Goal: Book appointment/travel/reservation

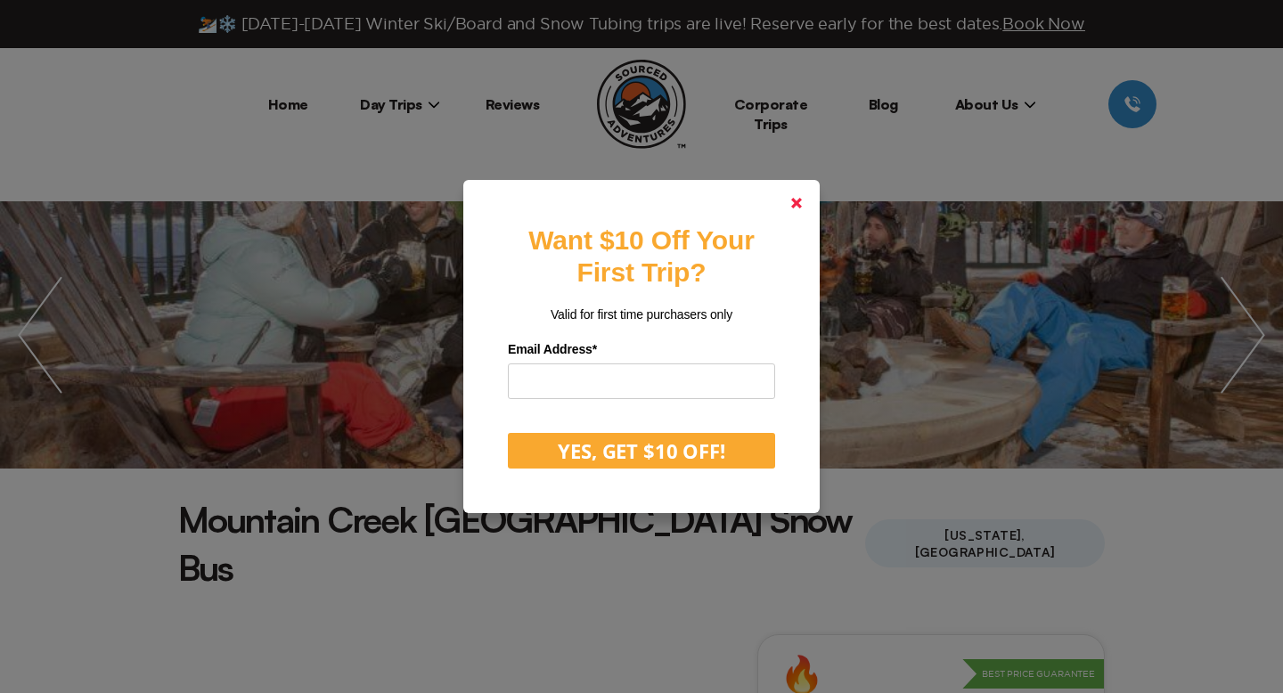
click at [791, 208] on link at bounding box center [796, 203] width 43 height 43
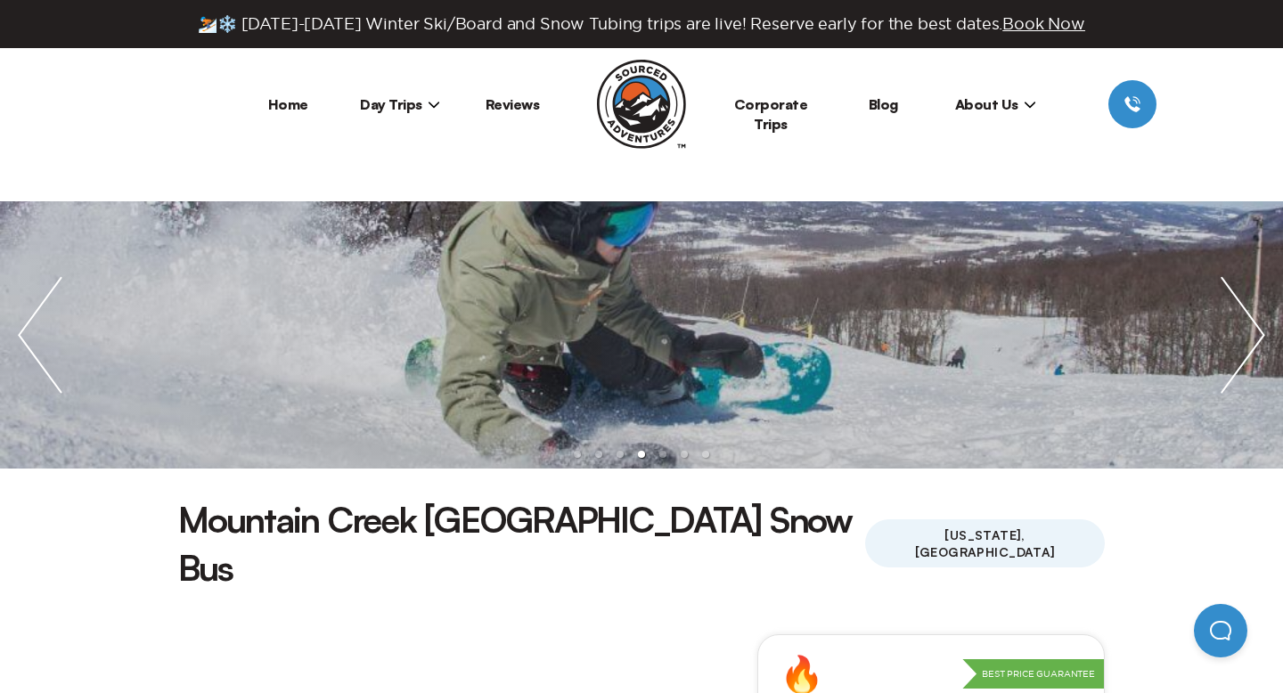
click at [296, 95] on link "Home" at bounding box center [288, 104] width 40 height 18
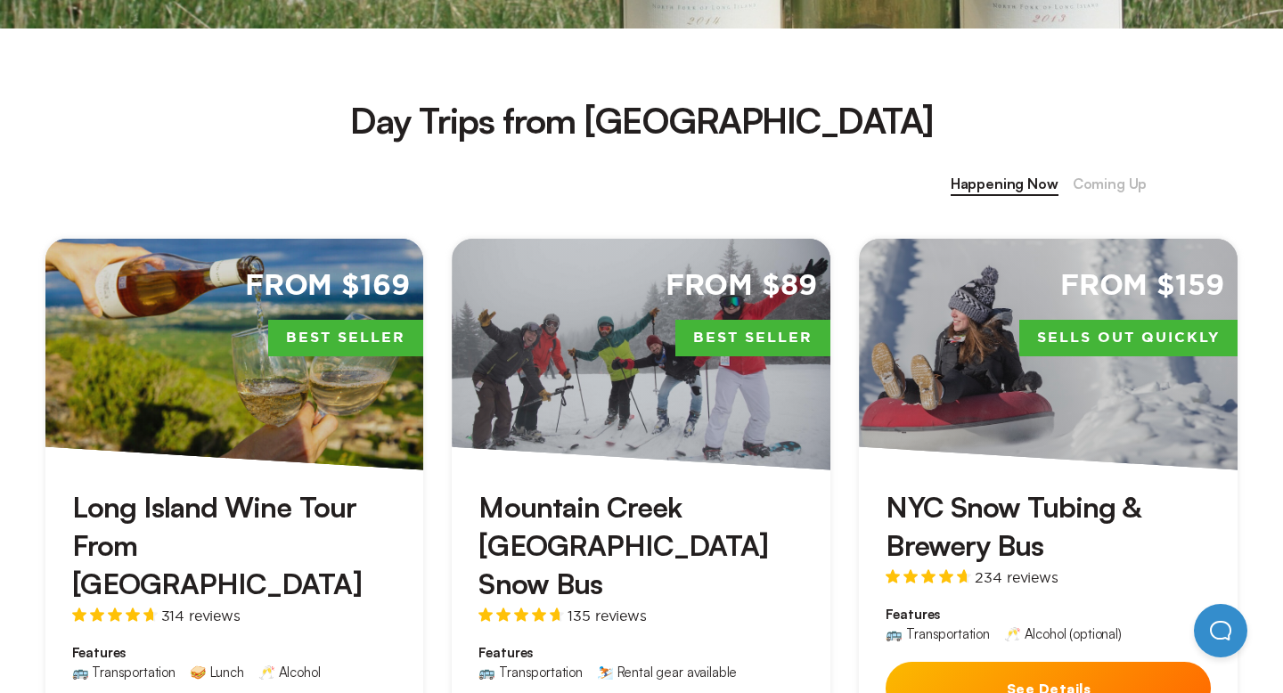
scroll to position [645, 0]
click at [510, 538] on h3 "Mountain Creek [GEOGRAPHIC_DATA] Snow Bus" at bounding box center [640, 545] width 325 height 116
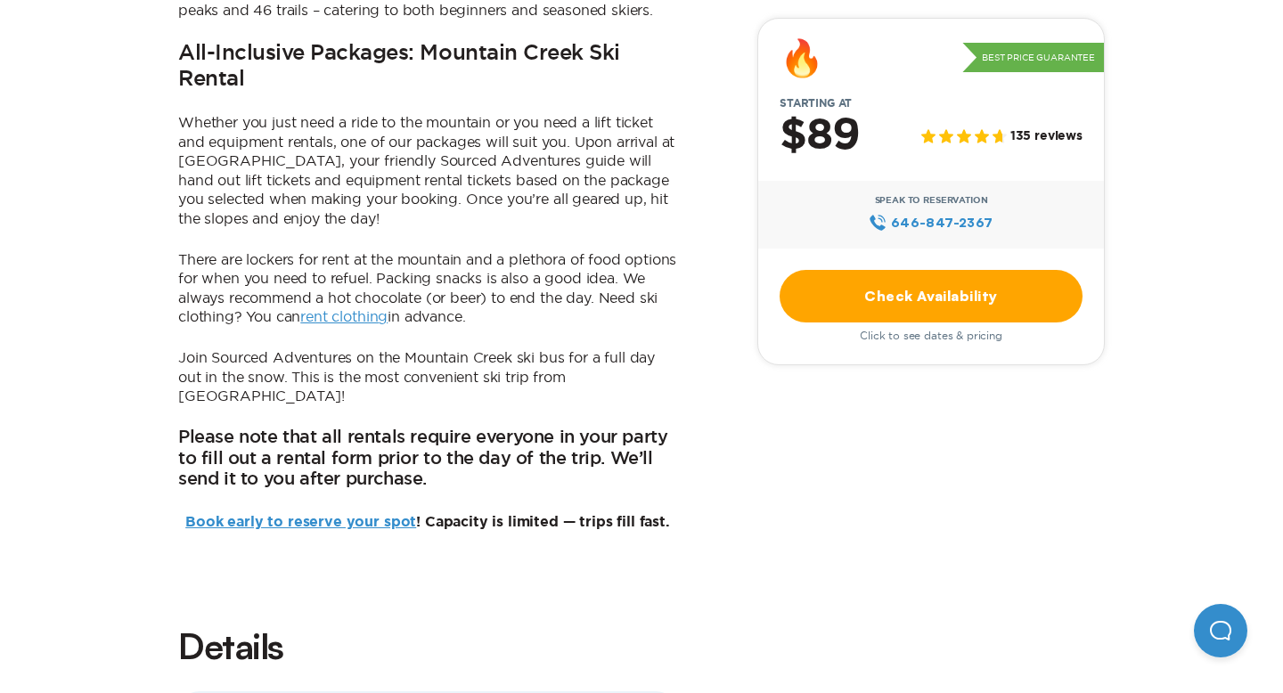
scroll to position [1393, 0]
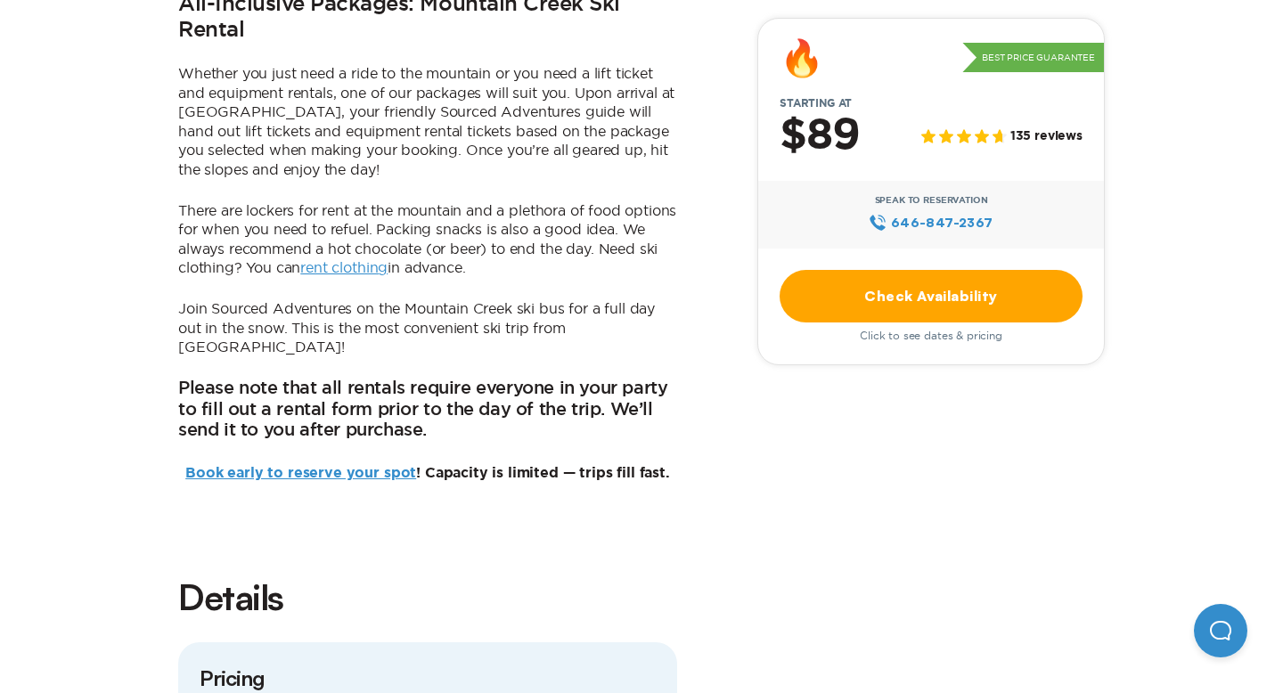
click at [366, 466] on link "Book early to reserve your spot" at bounding box center [300, 473] width 231 height 14
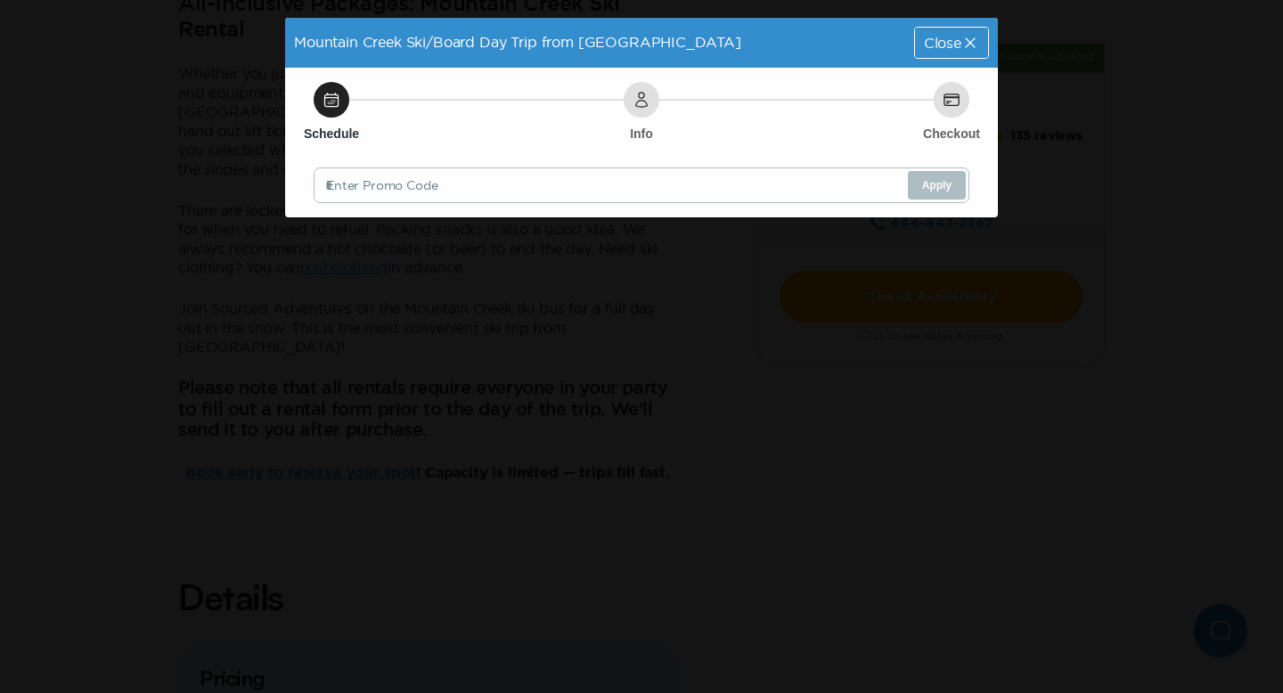
scroll to position [0, 0]
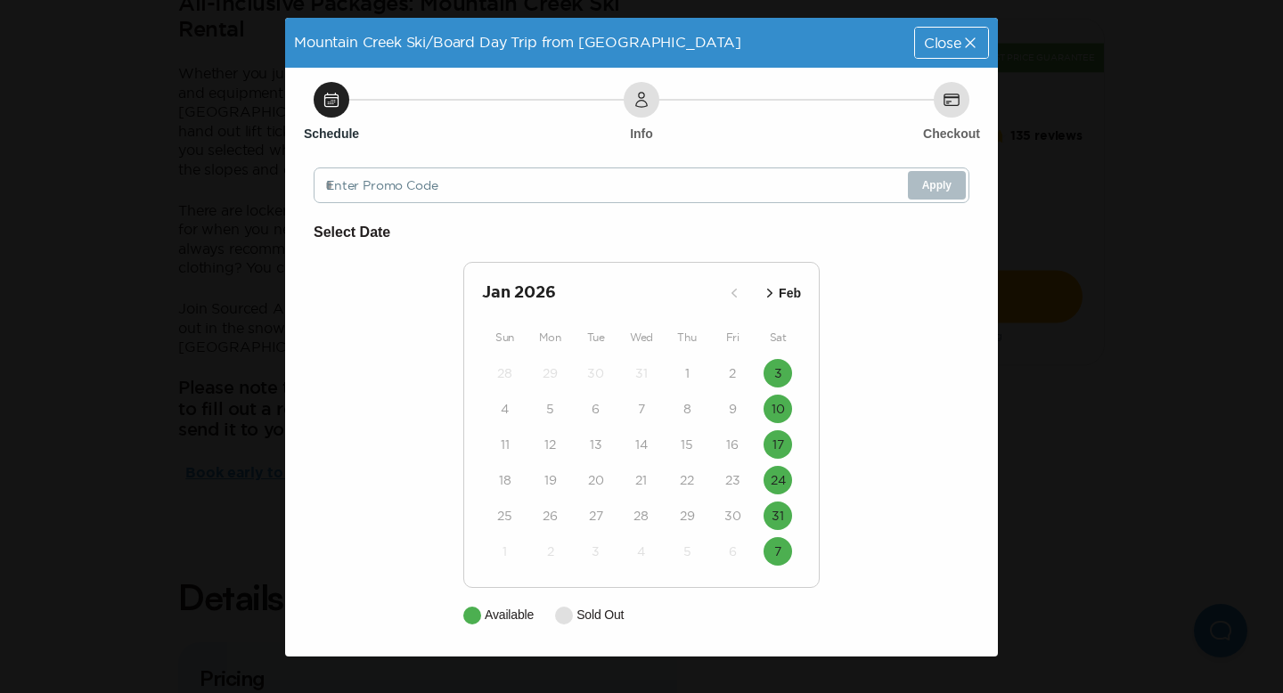
click at [942, 58] on div "Close" at bounding box center [951, 43] width 75 height 32
click at [947, 42] on span "Close" at bounding box center [942, 43] width 37 height 14
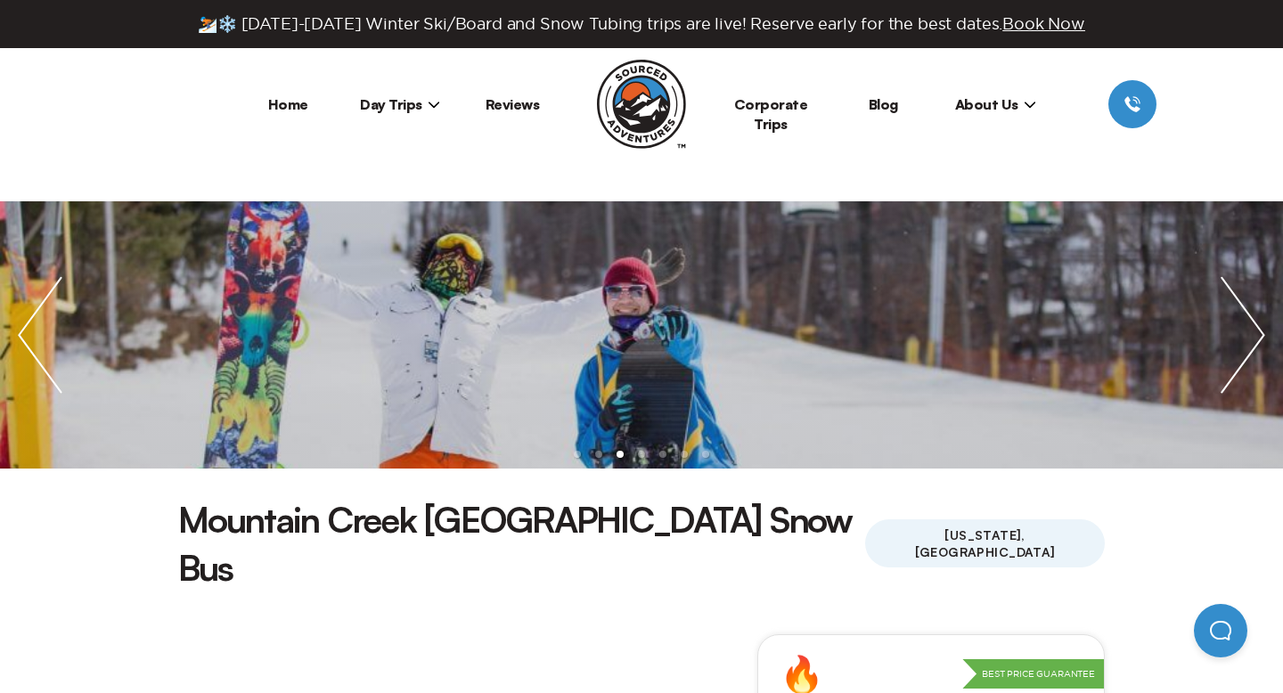
click at [1245, 325] on img "next slide / item" at bounding box center [1243, 334] width 80 height 267
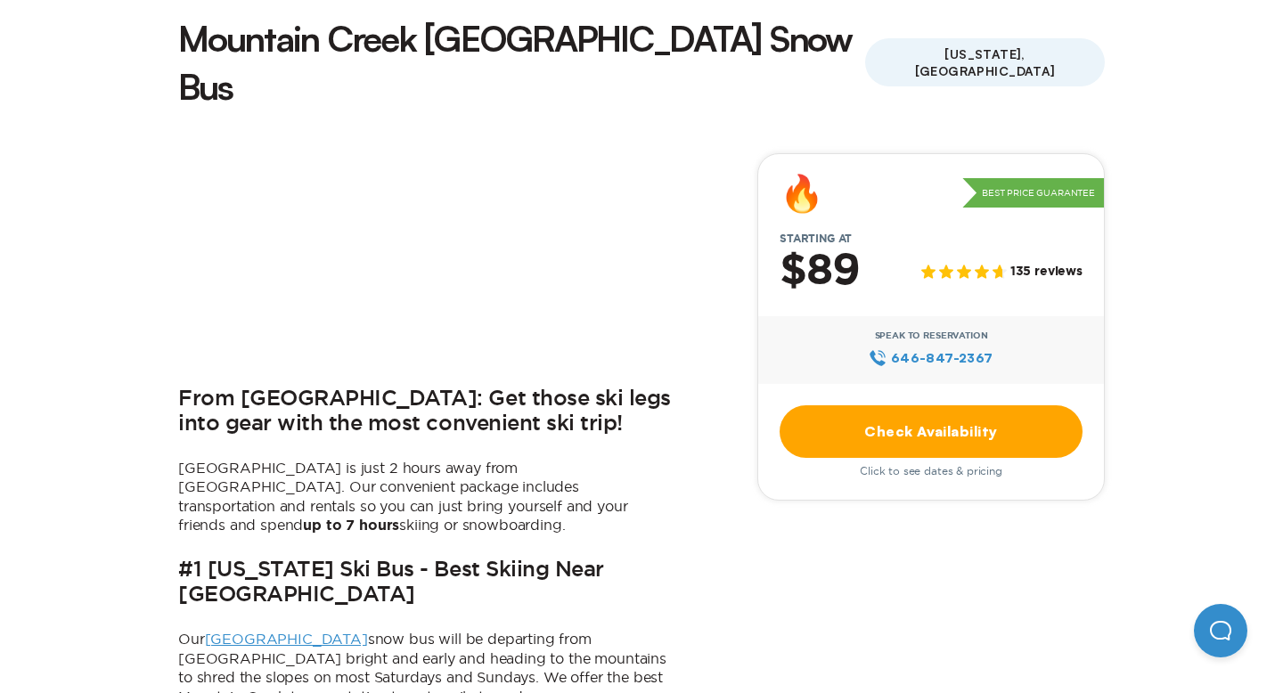
scroll to position [580, 0]
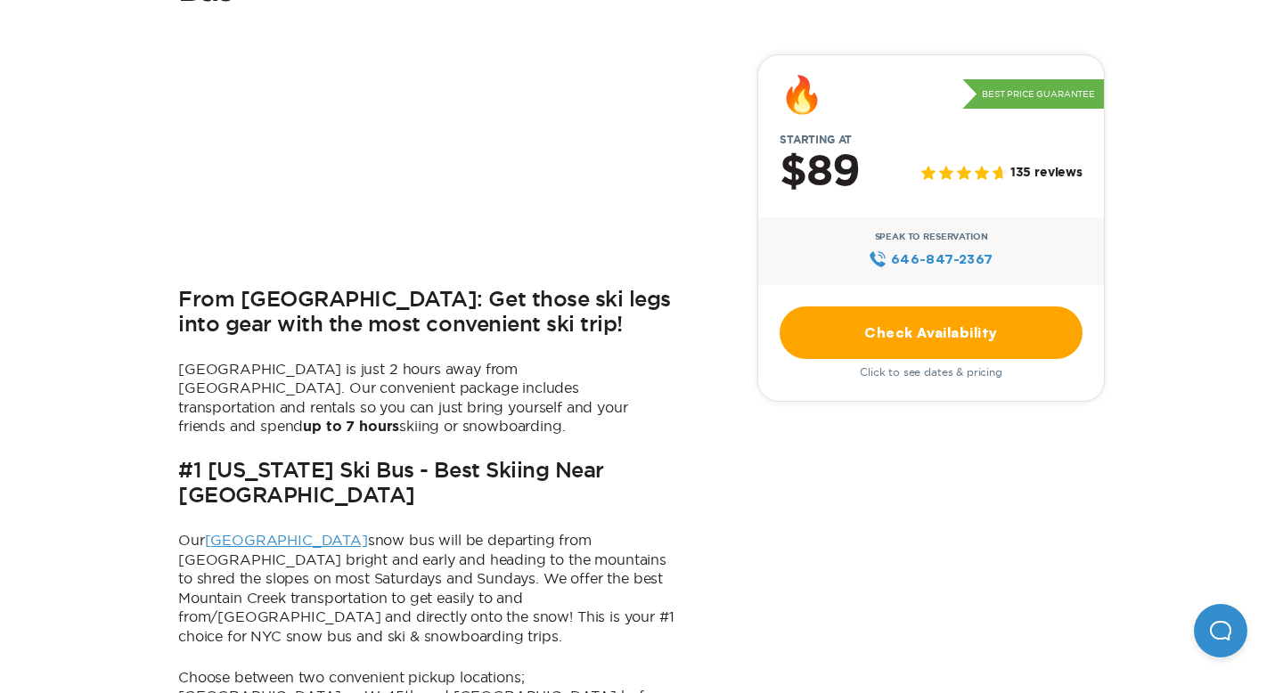
click at [265, 532] on link "[GEOGRAPHIC_DATA]" at bounding box center [286, 540] width 163 height 16
